Goal: Book appointment/travel/reservation

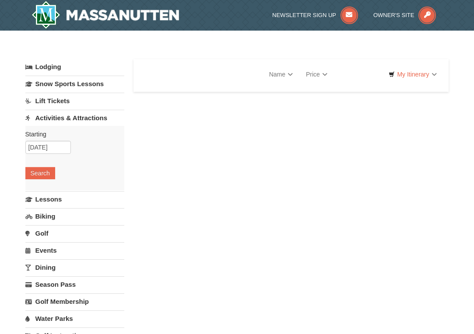
select select "10"
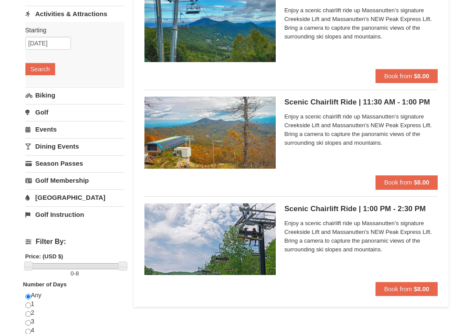
scroll to position [108, 0]
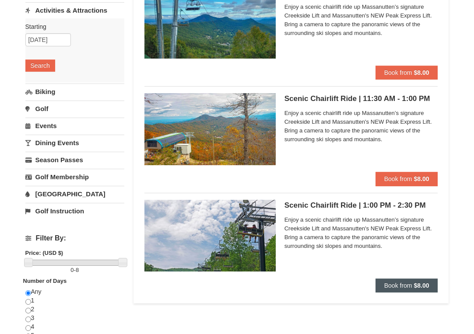
click at [395, 283] on span "Book from" at bounding box center [398, 285] width 28 height 7
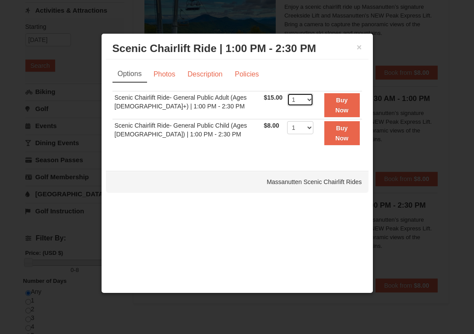
select select "2"
click at [207, 78] on link "Description" at bounding box center [205, 74] width 46 height 17
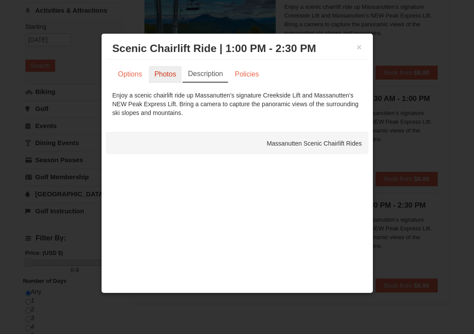
click at [174, 74] on link "Photos" at bounding box center [165, 74] width 33 height 17
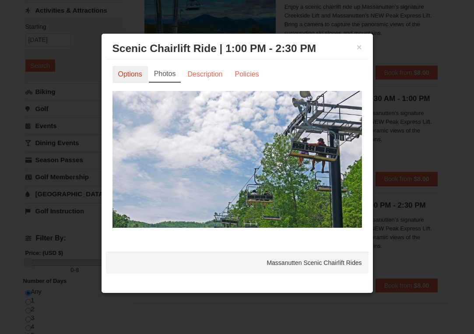
click at [138, 70] on link "Options" at bounding box center [129, 74] width 35 height 17
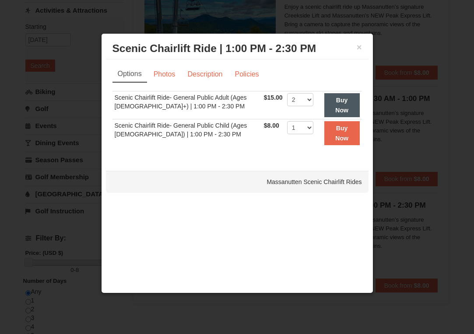
click at [341, 107] on strong "Buy Now" at bounding box center [341, 105] width 13 height 17
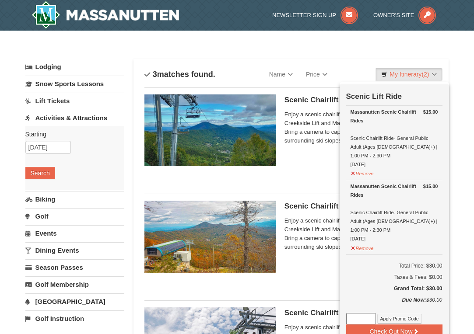
scroll to position [0, 0]
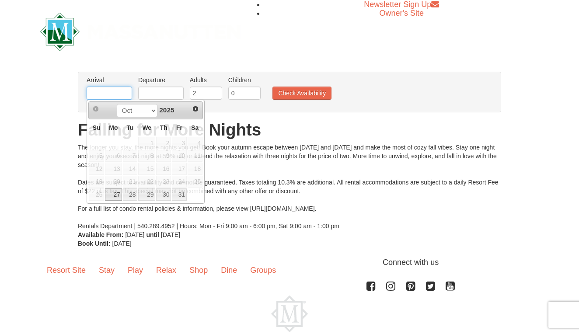
click at [129, 93] on input "text" at bounding box center [109, 93] width 45 height 13
click at [113, 196] on link "27" at bounding box center [113, 195] width 17 height 12
type input "10/27/2025"
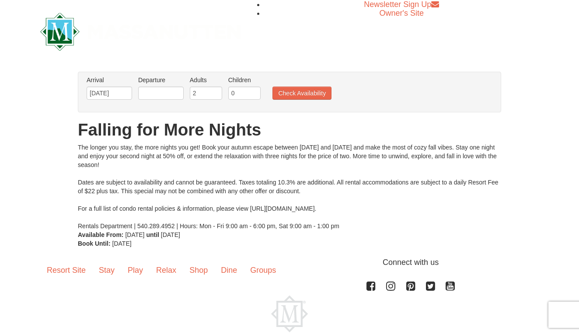
click at [162, 86] on li "Departure Please format dates MM/DD/YYYY Please format dates MM/DD/YYYY" at bounding box center [161, 90] width 50 height 28
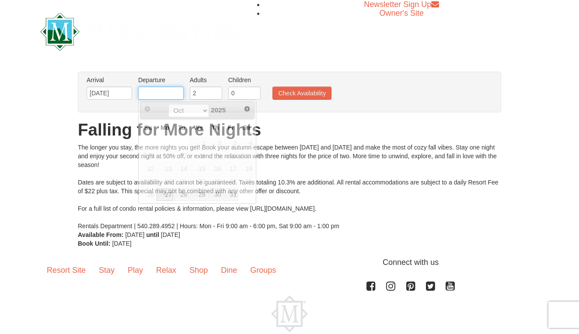
click at [163, 99] on input "text" at bounding box center [160, 93] width 45 height 13
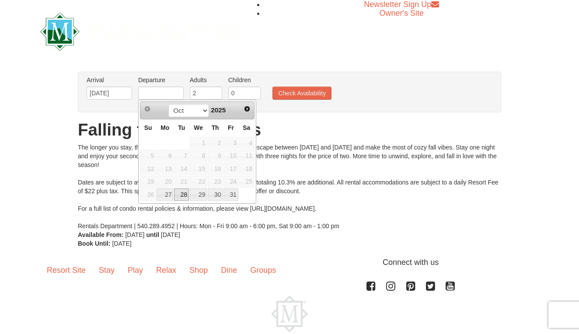
click at [182, 197] on link "28" at bounding box center [181, 195] width 15 height 12
type input "10/28/2025"
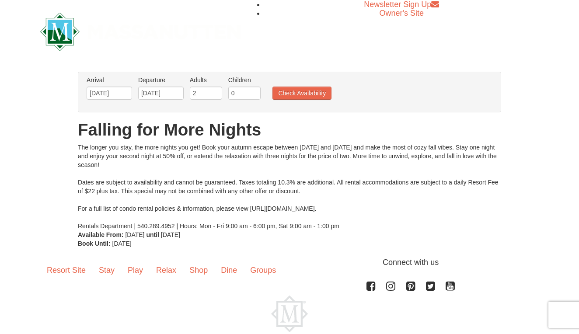
click at [304, 100] on ul "Arrival Please format dates MM/DD/YYYY Please format dates MM/DD/YYYY 10/27/202…" at bounding box center [284, 90] width 401 height 28
click at [322, 94] on button "Check Availability" at bounding box center [302, 93] width 59 height 13
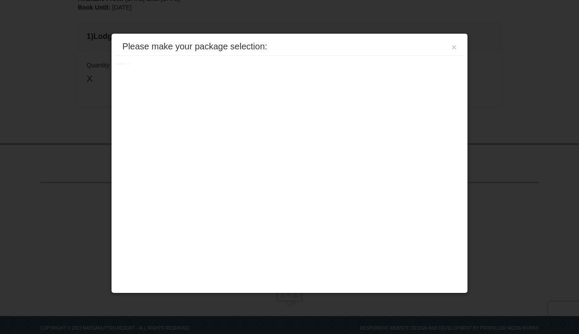
scroll to position [238, 0]
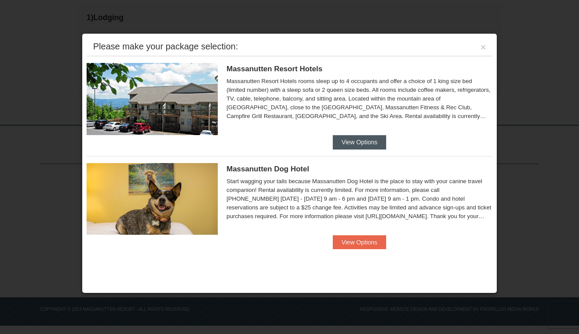
click at [372, 137] on button "View Options" at bounding box center [359, 142] width 53 height 14
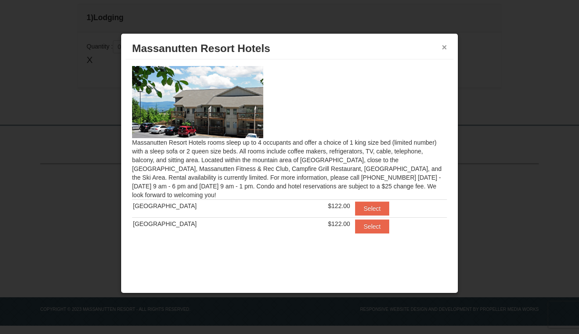
click at [446, 49] on button "×" at bounding box center [444, 47] width 5 height 9
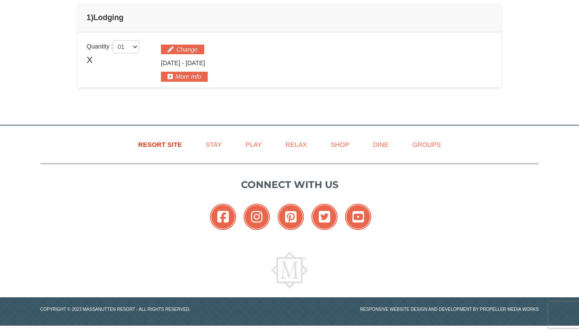
click at [174, 145] on link "Resort Site" at bounding box center [160, 145] width 66 height 20
